Goal: Information Seeking & Learning: Learn about a topic

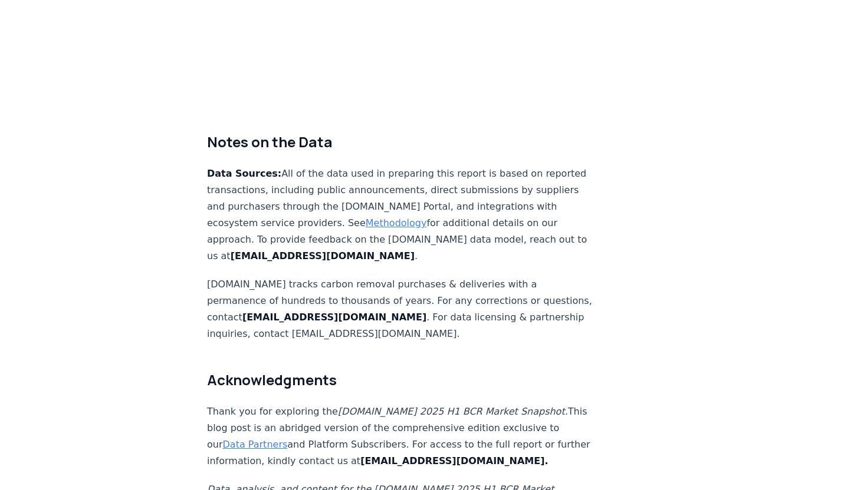
scroll to position [6853, 0]
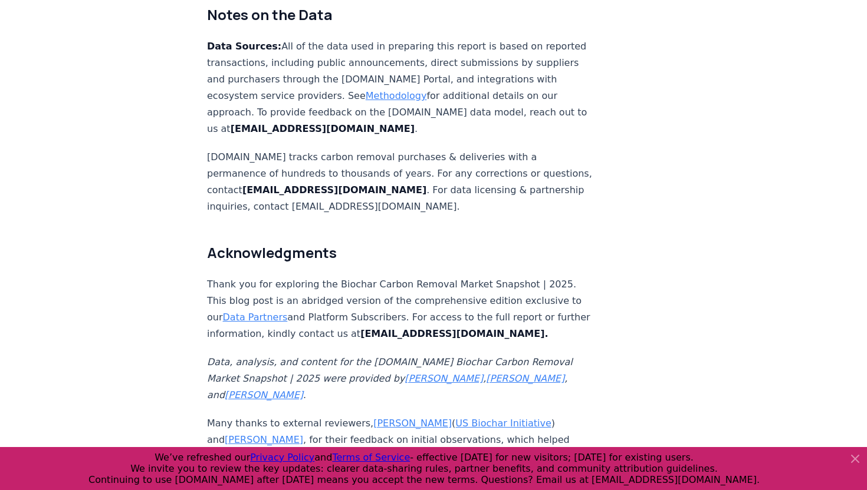
scroll to position [7695, 0]
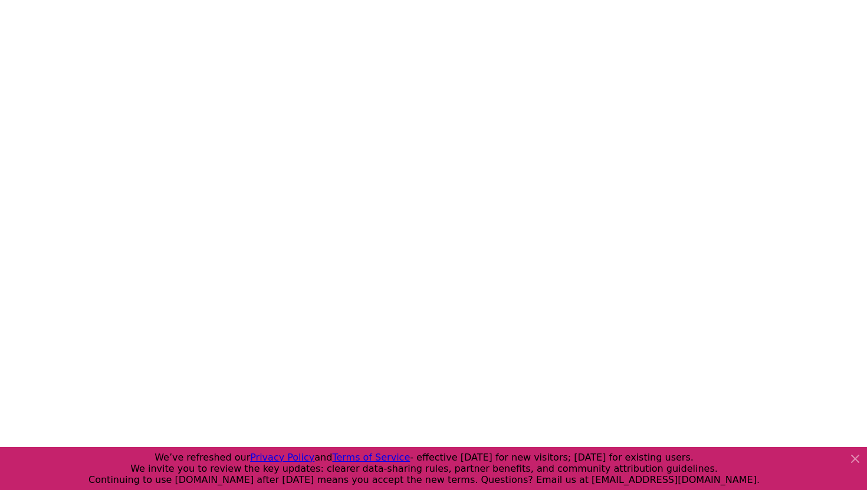
scroll to position [2060, 0]
